Goal: Ask a question

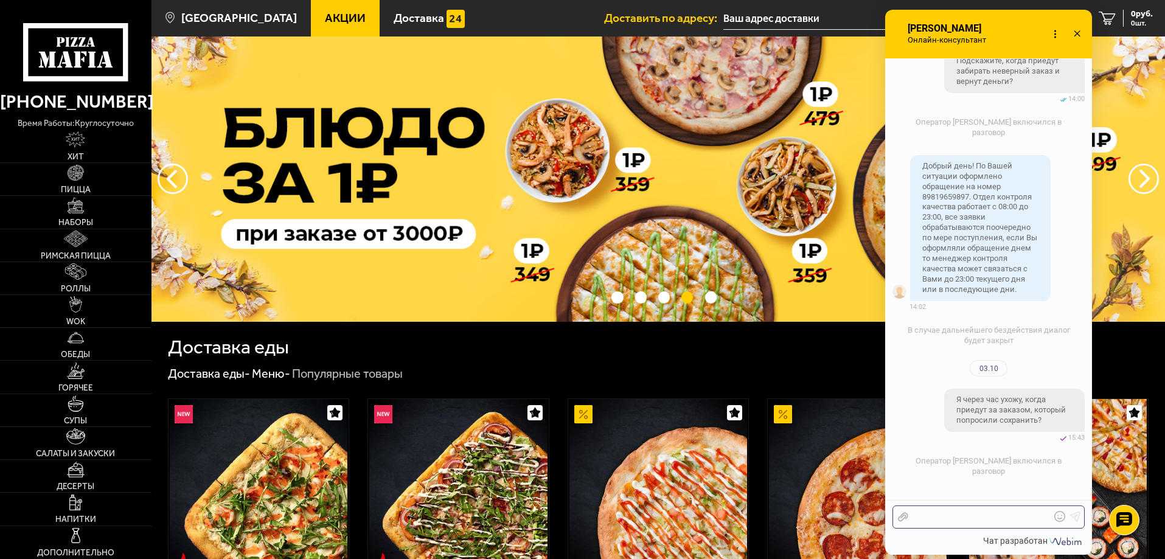
scroll to position [4574, 0]
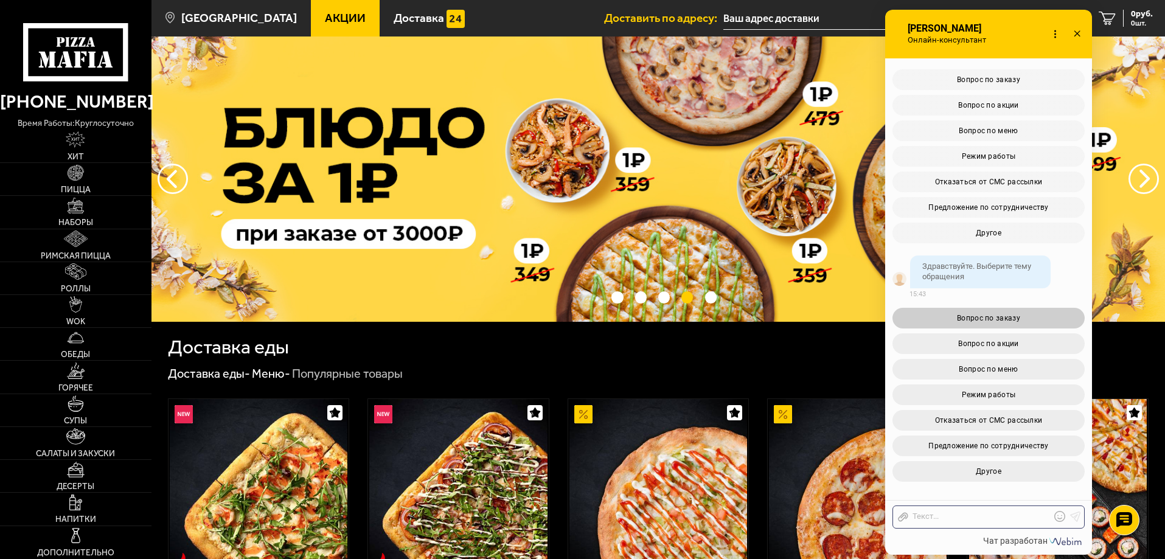
click at [1021, 319] on button "Вопрос по заказу" at bounding box center [988, 318] width 192 height 21
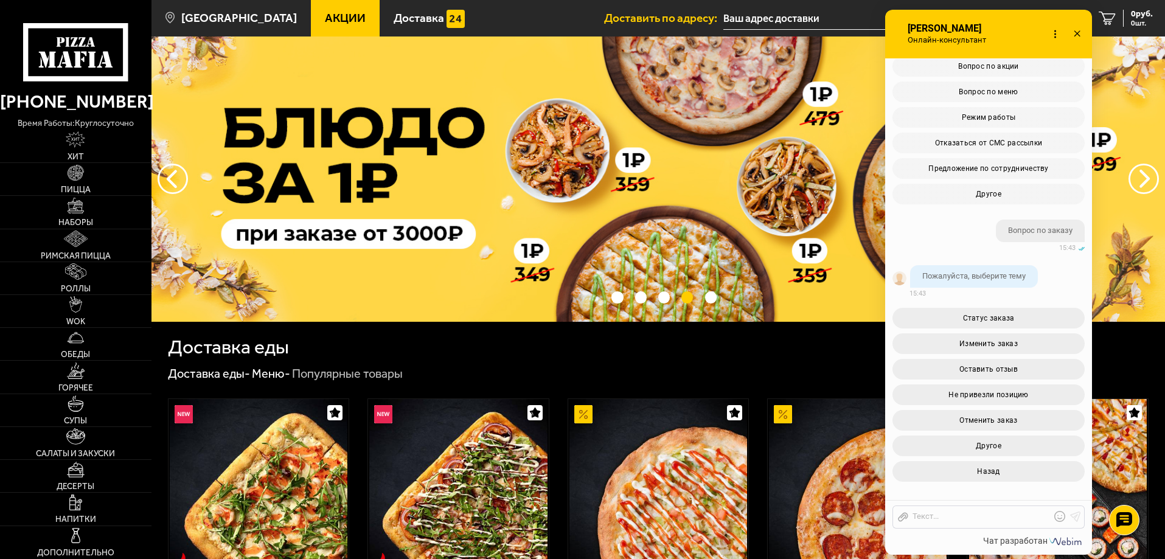
scroll to position [4851, 0]
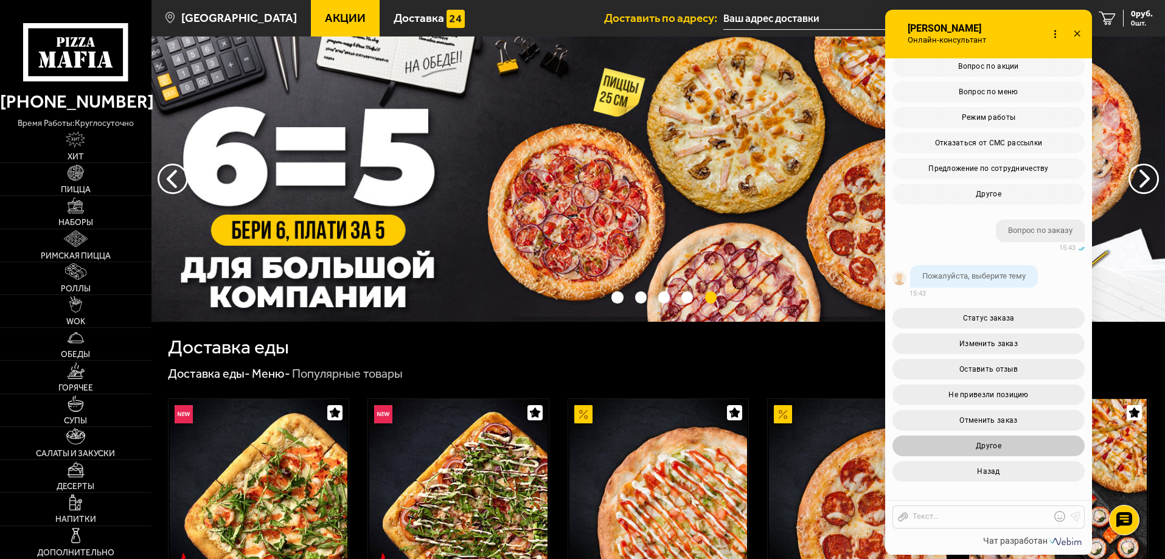
click at [1027, 445] on button "Другое" at bounding box center [988, 446] width 192 height 21
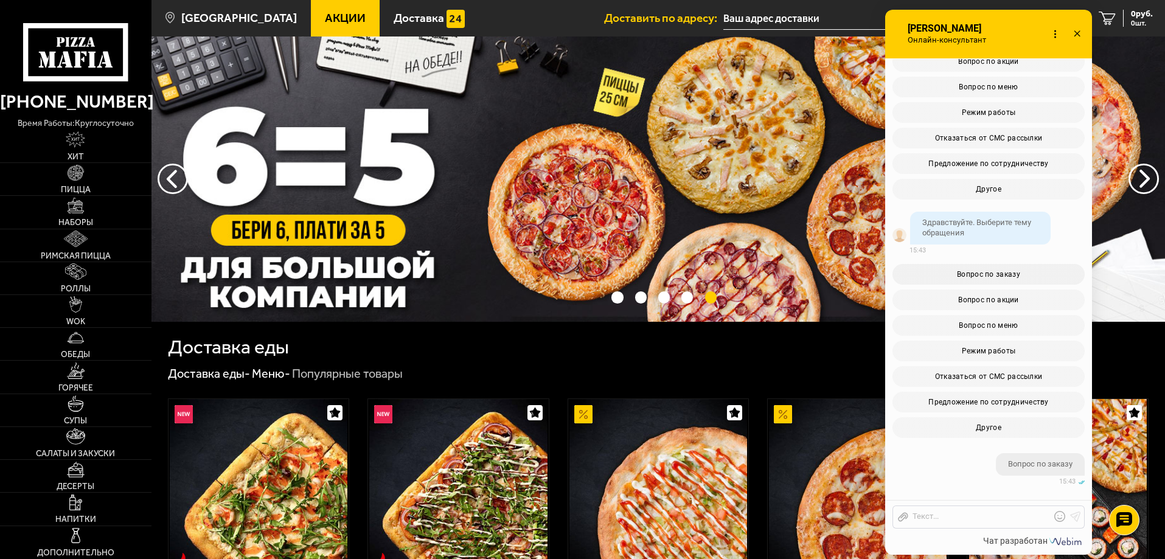
scroll to position [4224, 0]
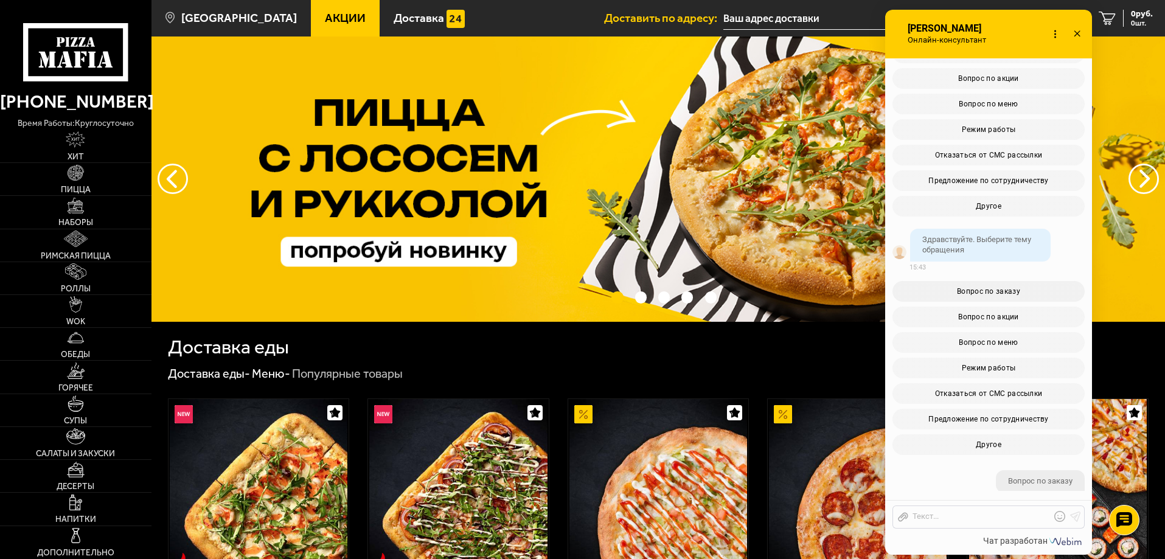
drag, startPoint x: 958, startPoint y: 273, endPoint x: 1054, endPoint y: 293, distance: 97.5
copy span "Я через час ухожу, когда приедут за заказом, который попросили сохранить?"
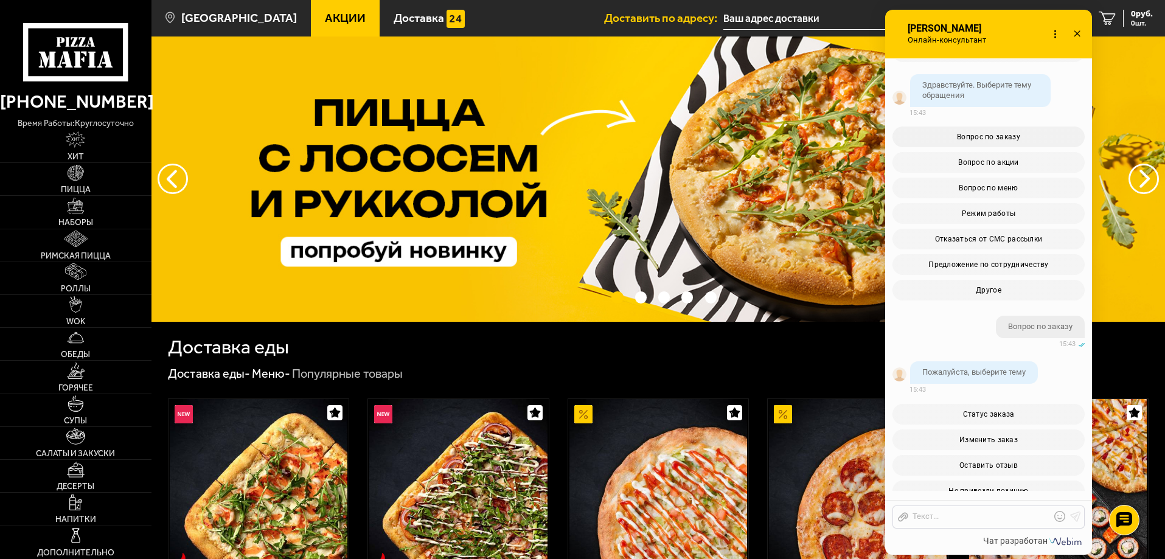
scroll to position [4406, 0]
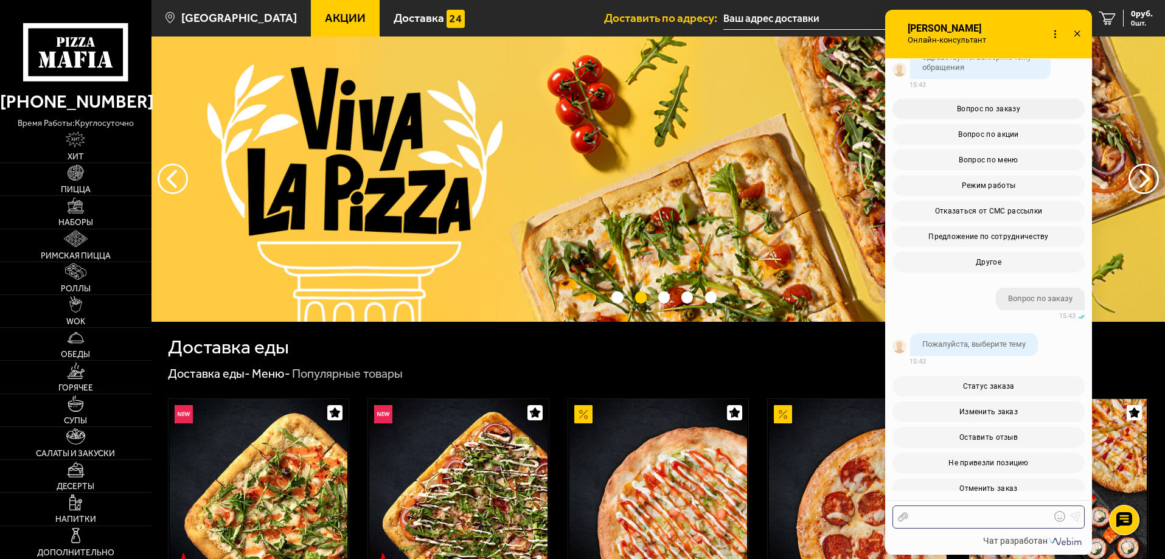
click at [986, 513] on div at bounding box center [979, 517] width 142 height 11
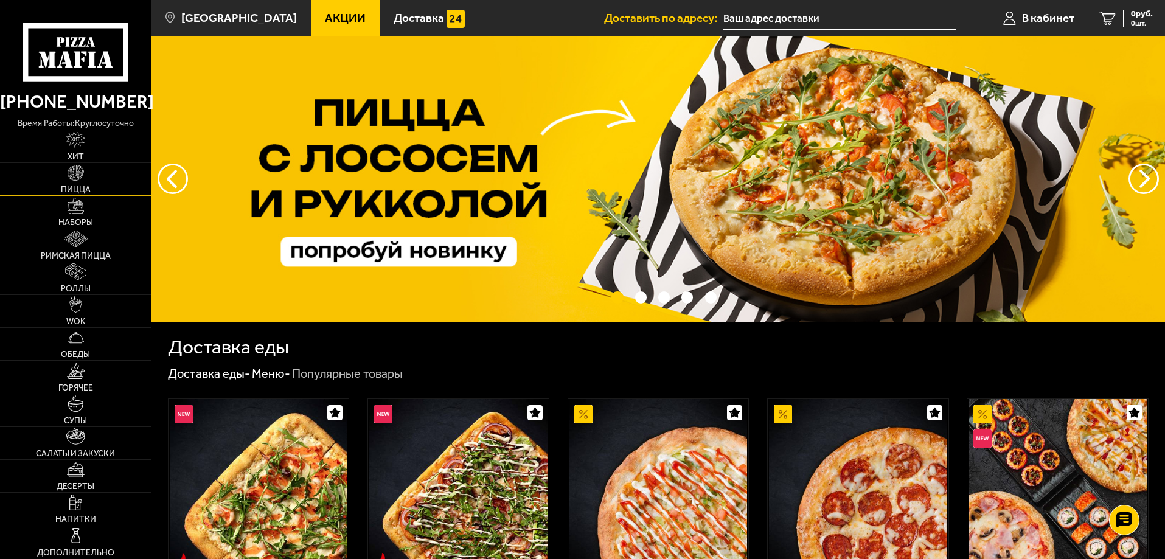
scroll to position [0, 0]
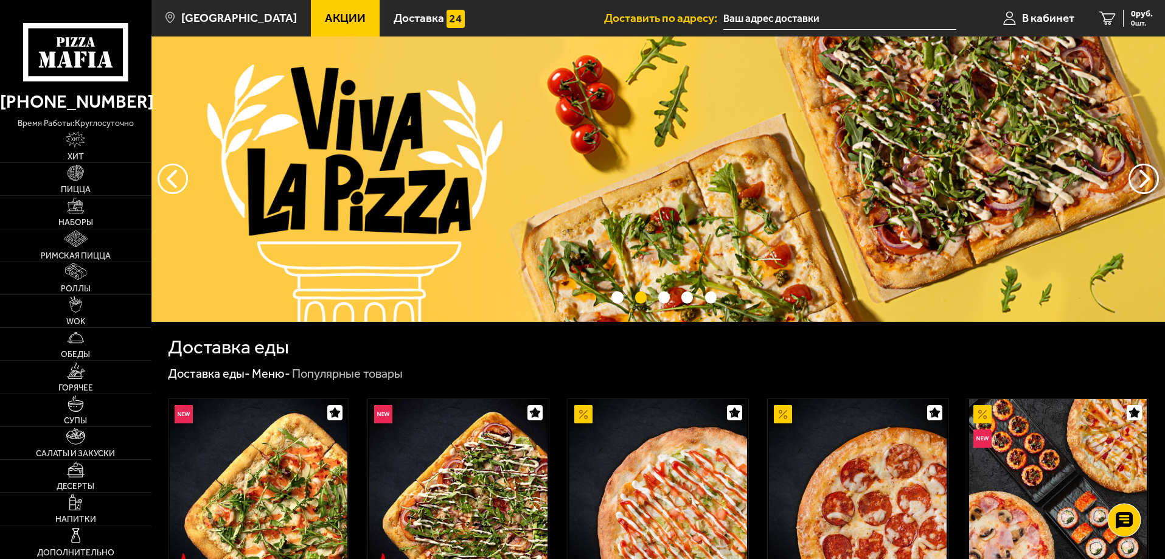
click at [1119, 518] on use at bounding box center [1124, 520] width 18 height 17
click at [1125, 473] on link at bounding box center [1124, 483] width 32 height 32
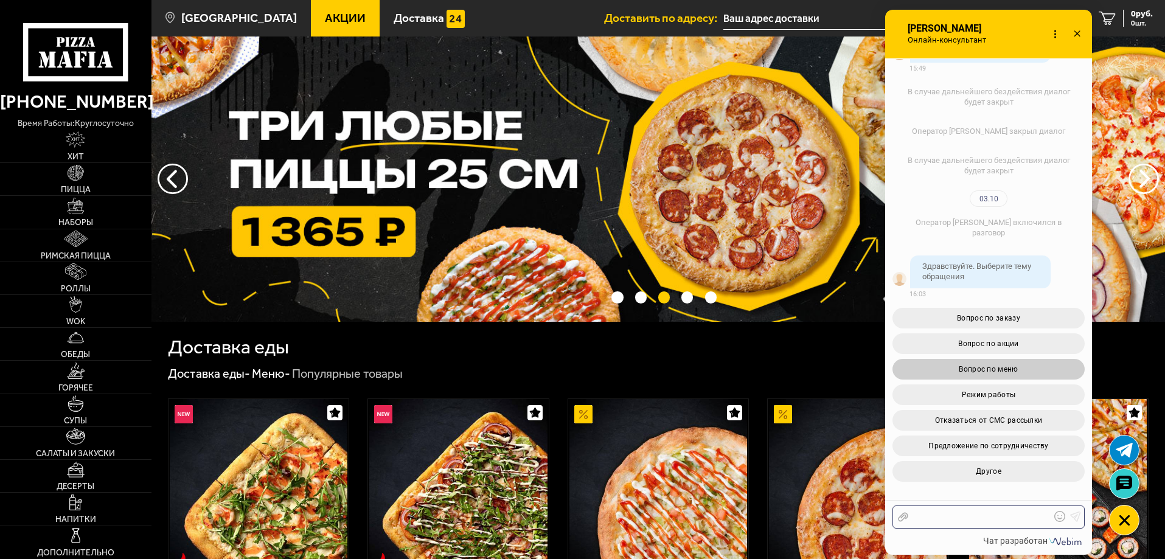
scroll to position [6987, 0]
click at [930, 517] on div at bounding box center [979, 517] width 142 height 11
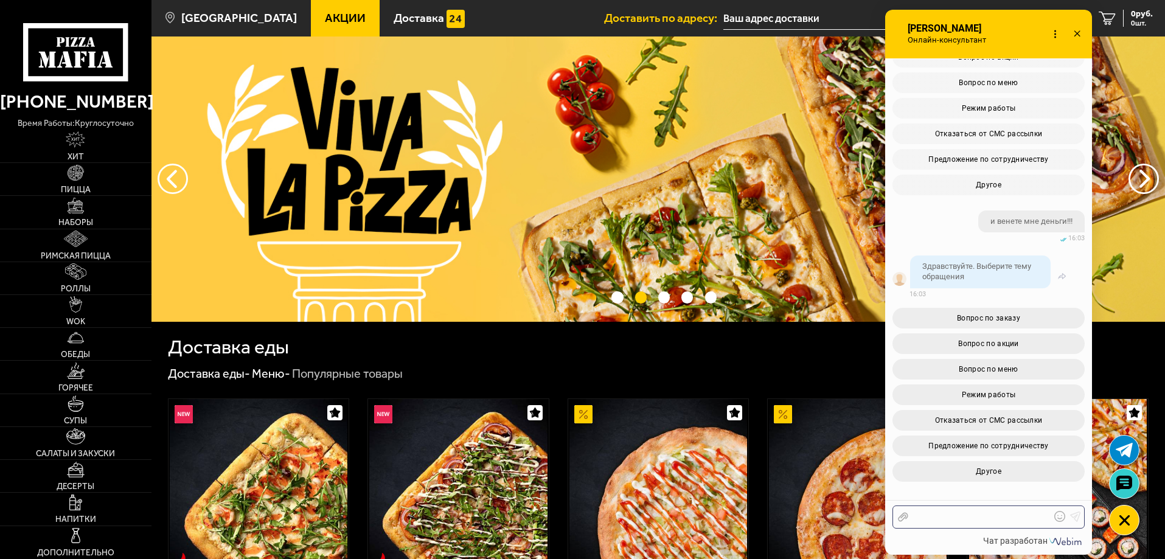
scroll to position [7632, 0]
click at [1019, 318] on button "Вопрос по заказу" at bounding box center [988, 318] width 192 height 21
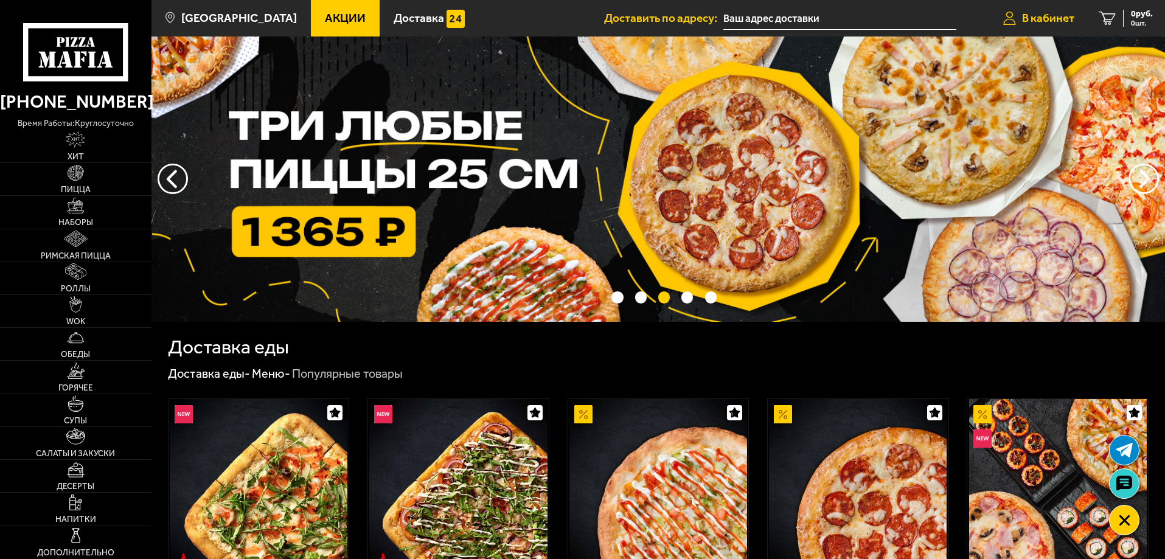
scroll to position [0, 0]
click at [1128, 489] on use at bounding box center [1124, 483] width 18 height 17
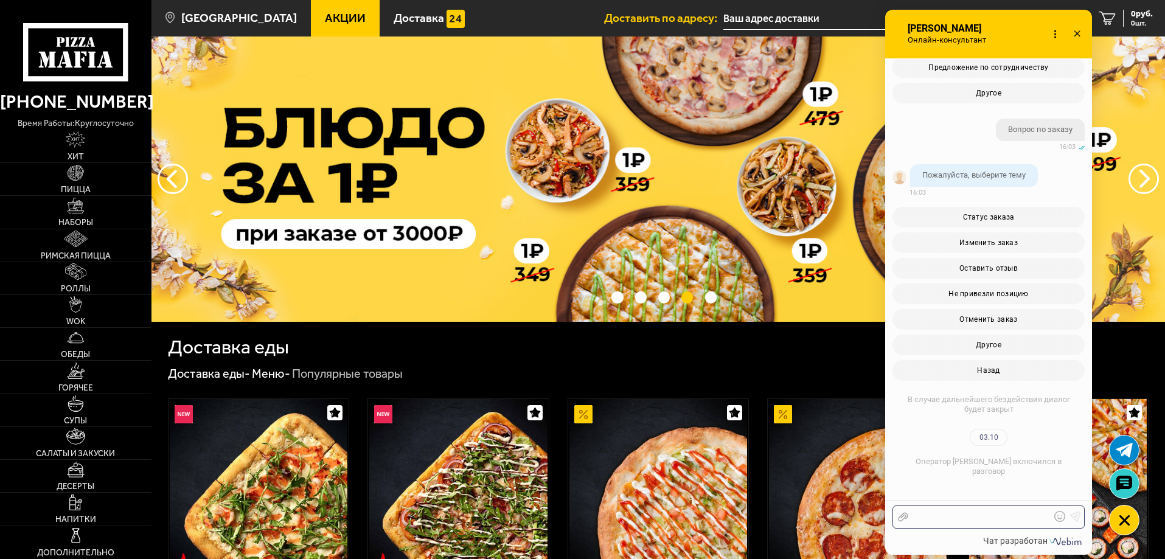
scroll to position [8492, 0]
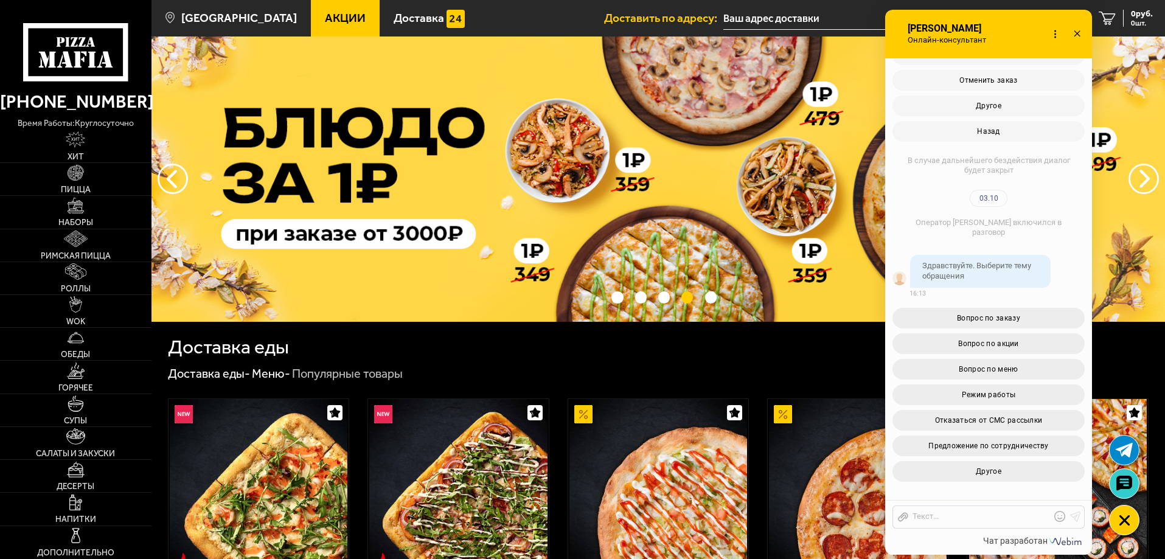
click at [1075, 38] on icon at bounding box center [1077, 35] width 18 height 18
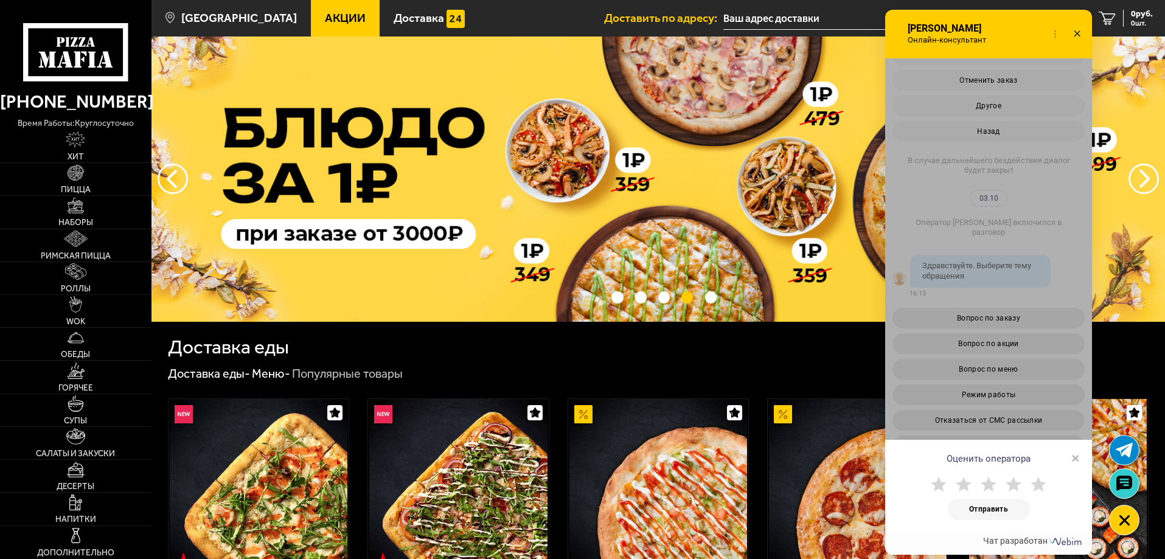
click at [1083, 34] on icon at bounding box center [1077, 35] width 18 height 18
